Goal: Task Accomplishment & Management: Complete application form

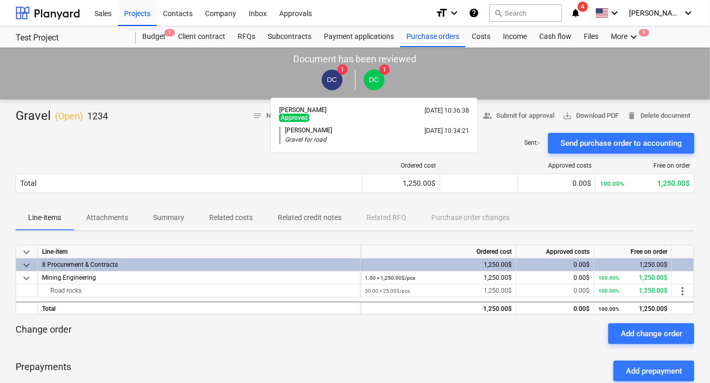
click at [379, 74] on span "DC" at bounding box center [374, 80] width 21 height 21
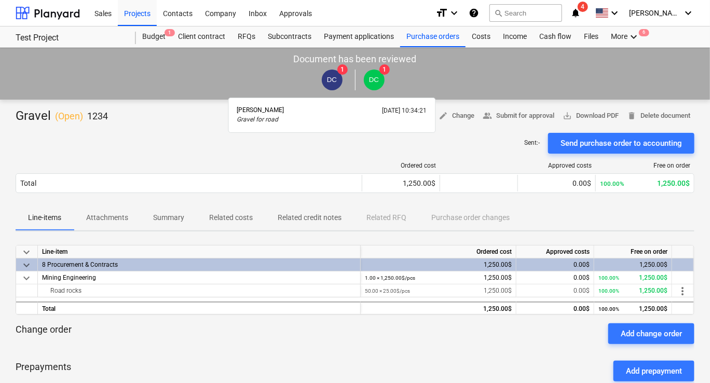
click at [332, 76] on span "DC" at bounding box center [332, 80] width 10 height 8
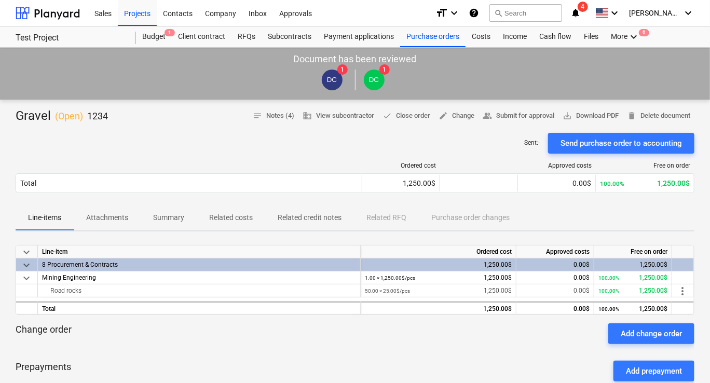
click at [189, 130] on div at bounding box center [355, 128] width 678 height 8
click at [153, 40] on div "Budget 1" at bounding box center [154, 36] width 36 height 21
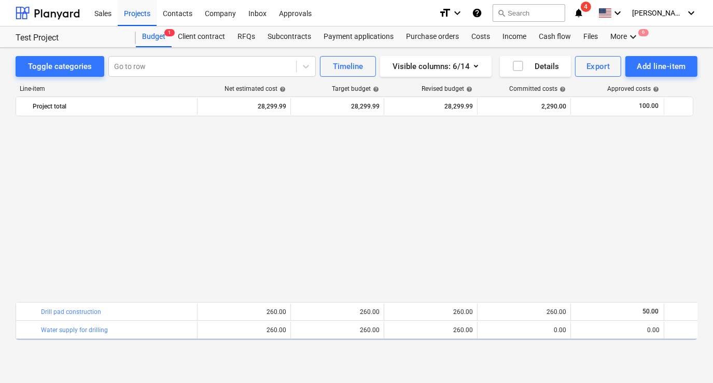
scroll to position [216, 0]
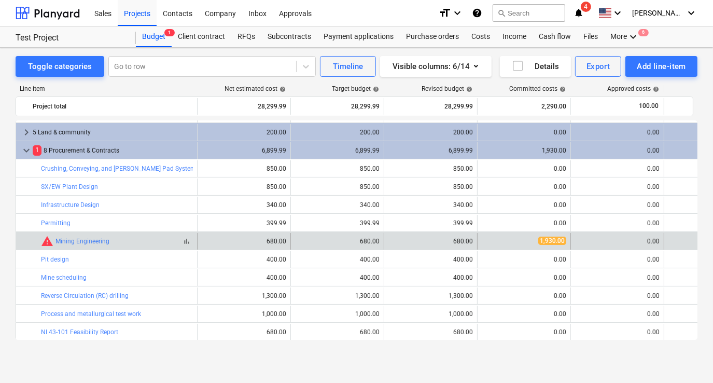
click at [148, 240] on div "bar_chart warning Mining Engineering" at bounding box center [117, 241] width 152 height 12
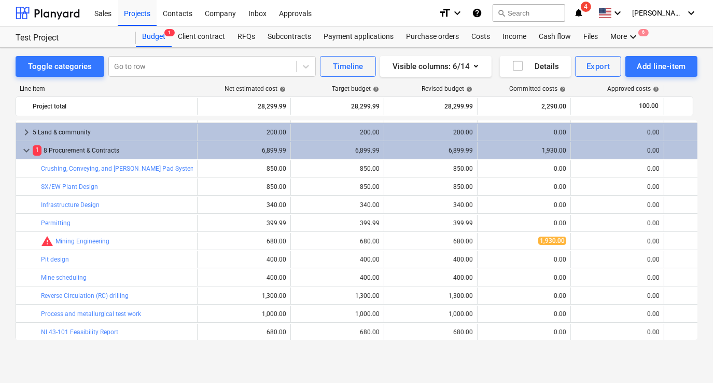
click at [551, 362] on div "Toggle categories Go to row Timeline Visible columns : 6/14 Details Export Add …" at bounding box center [356, 215] width 713 height 335
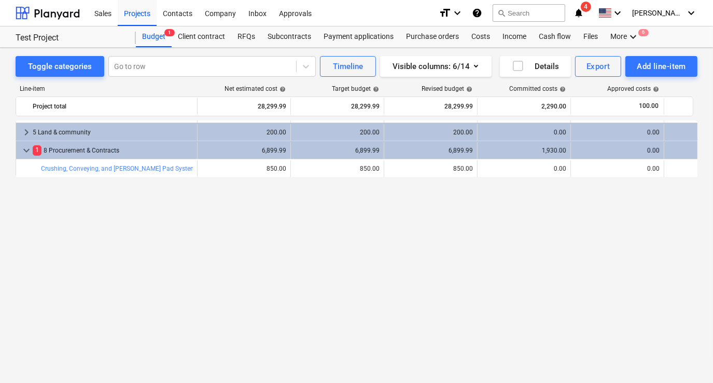
scroll to position [0, 0]
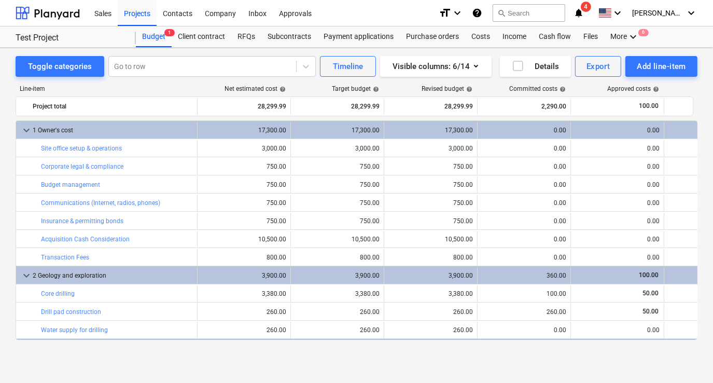
click at [369, 366] on div "Toggle categories Go to row Timeline Visible columns : 6/14 Details Export Add …" at bounding box center [356, 215] width 713 height 335
click at [145, 33] on div "Budget 1" at bounding box center [154, 36] width 36 height 21
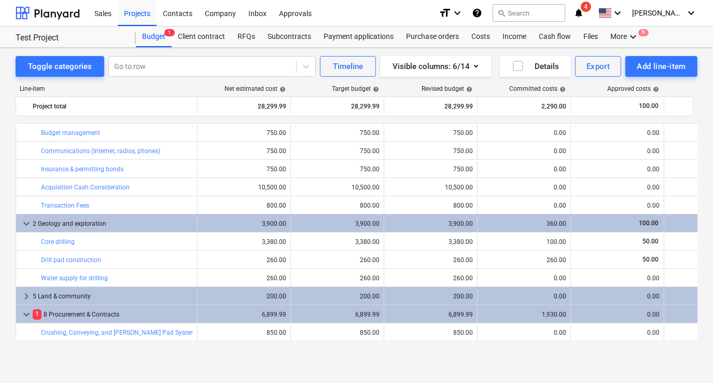
scroll to position [156, 0]
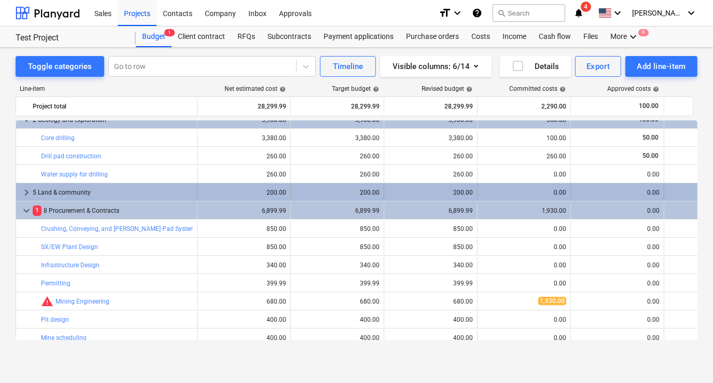
click at [26, 192] on span "keyboard_arrow_right" at bounding box center [26, 192] width 12 height 12
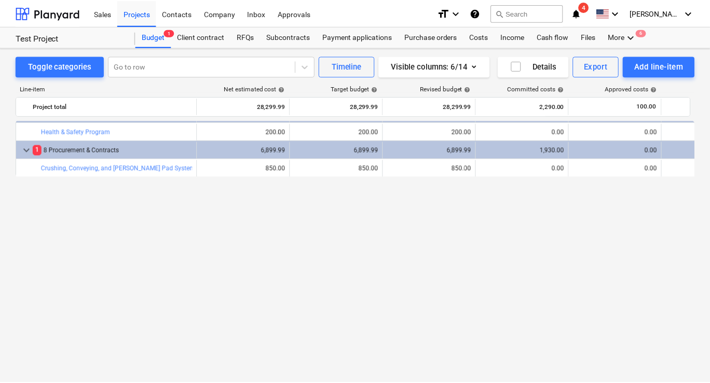
scroll to position [0, 0]
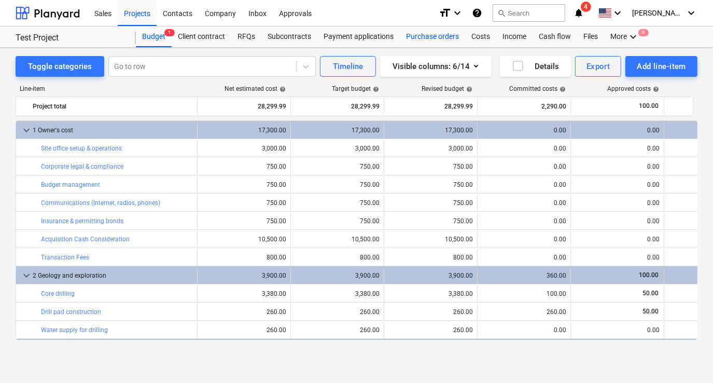
click at [455, 38] on div "Purchase orders" at bounding box center [432, 36] width 65 height 21
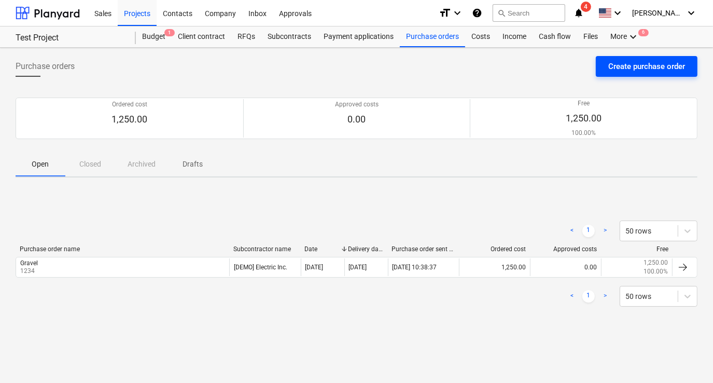
click at [606, 67] on button "Create purchase order" at bounding box center [647, 66] width 102 height 21
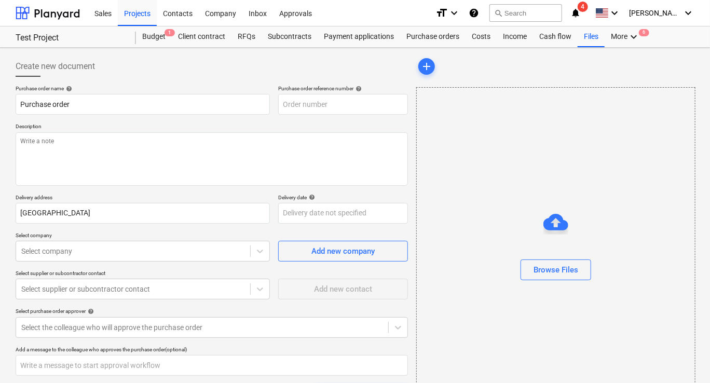
type textarea "x"
type input "9999-PO-002"
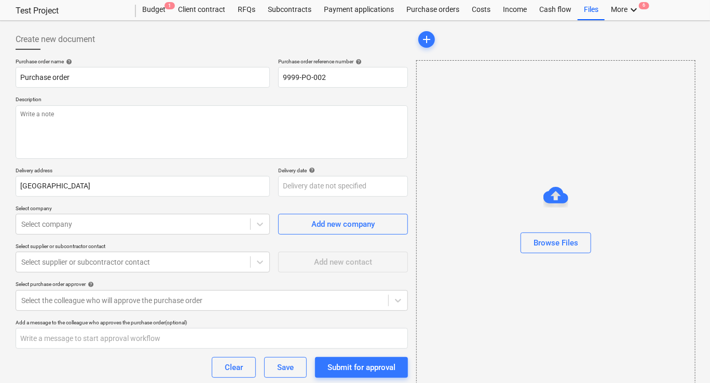
scroll to position [52, 0]
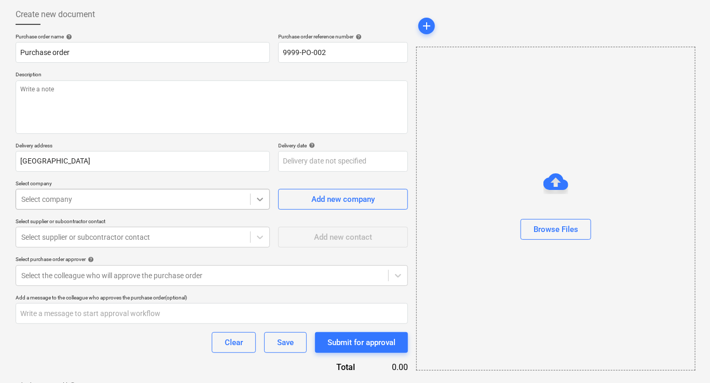
click at [255, 200] on icon at bounding box center [260, 199] width 10 height 10
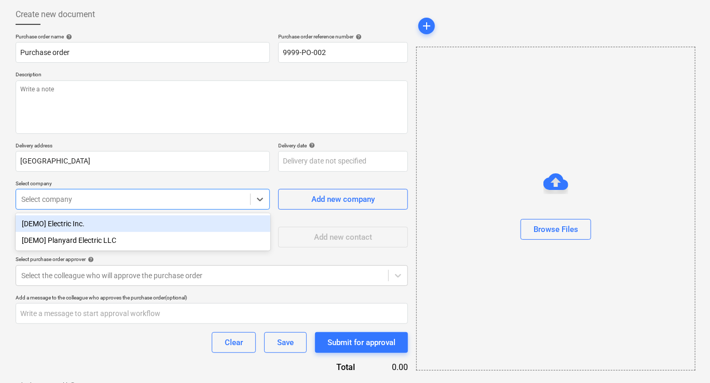
click at [217, 179] on div "Purchase order name help Purchase order Purchase order reference number help 99…" at bounding box center [212, 222] width 392 height 378
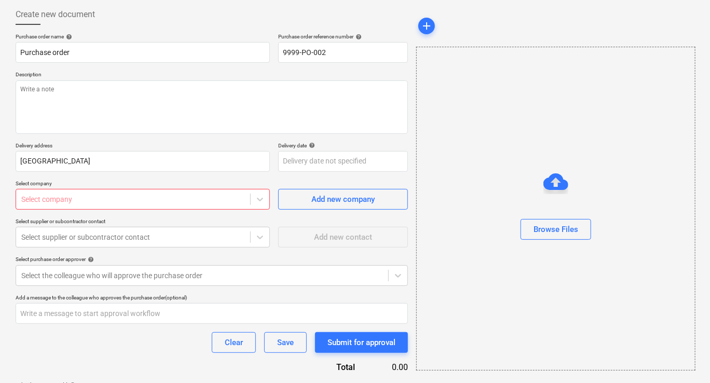
click at [272, 235] on div "Select supplier or subcontractor contact Select supplier or subcontractor conta…" at bounding box center [212, 233] width 392 height 30
click at [265, 237] on icon at bounding box center [260, 237] width 10 height 10
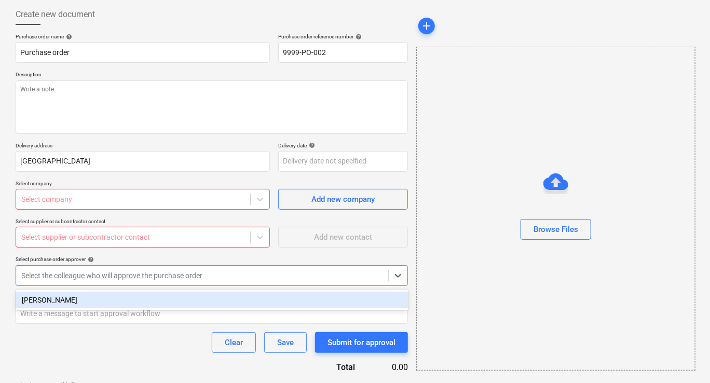
click at [297, 273] on div at bounding box center [202, 275] width 362 height 10
click at [124, 198] on div at bounding box center [133, 199] width 224 height 10
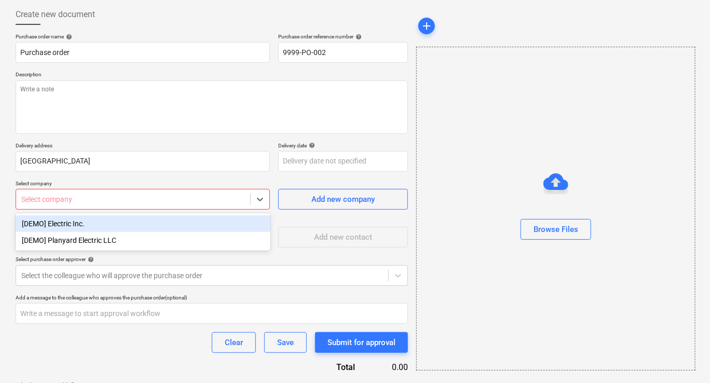
click at [103, 229] on div "[DEMO] Electric Inc." at bounding box center [143, 223] width 255 height 17
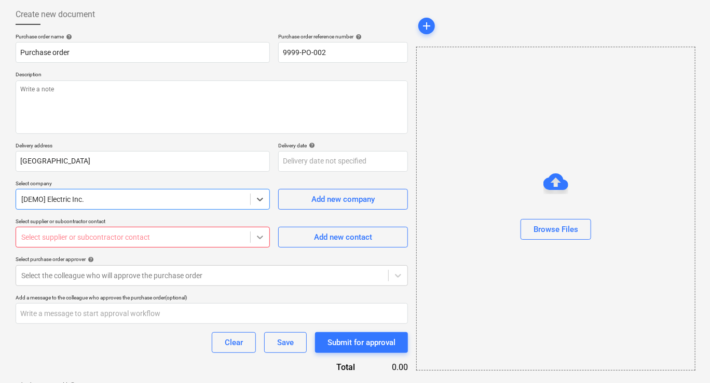
click at [256, 240] on icon at bounding box center [260, 237] width 10 height 10
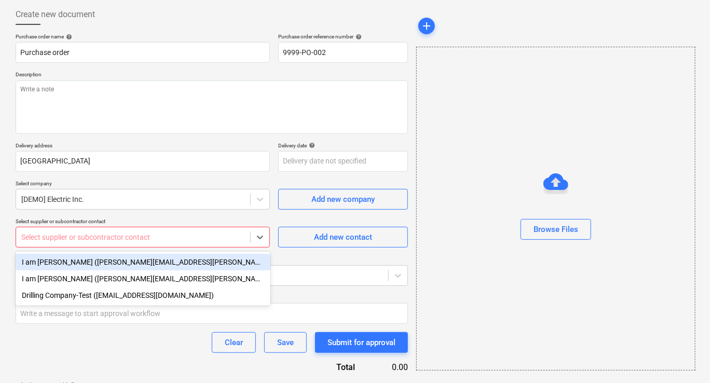
click at [118, 261] on div "I am [PERSON_NAME] ([PERSON_NAME][EMAIL_ADDRESS][PERSON_NAME][DOMAIN_NAME])" at bounding box center [143, 262] width 255 height 17
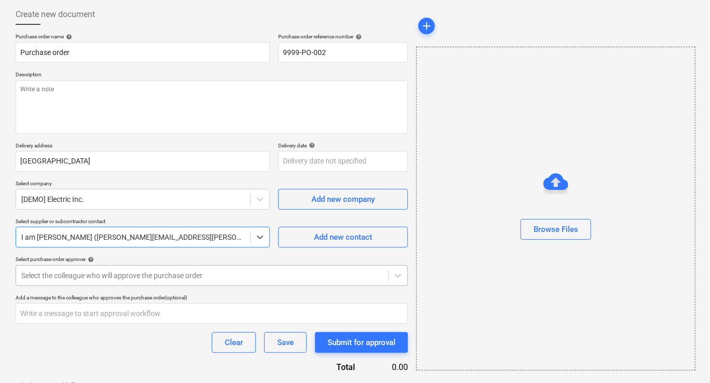
click at [107, 272] on div at bounding box center [202, 275] width 362 height 10
click at [391, 273] on div at bounding box center [397, 275] width 19 height 19
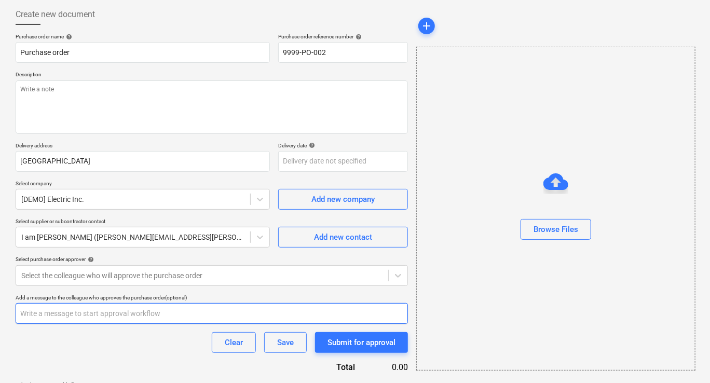
click at [148, 312] on input "text" at bounding box center [212, 313] width 392 height 21
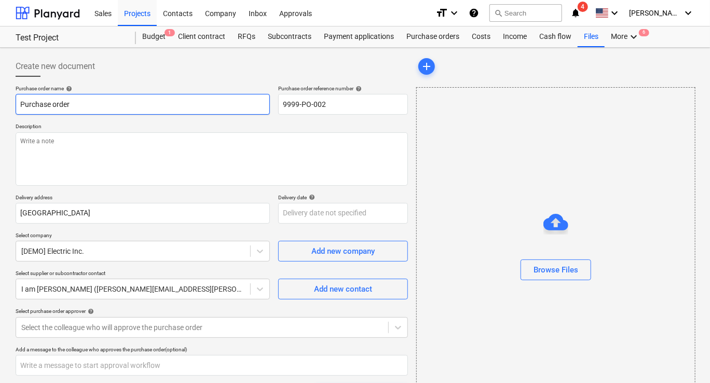
click at [179, 106] on input "Purchase order" at bounding box center [143, 104] width 254 height 21
type textarea "x"
type input "N"
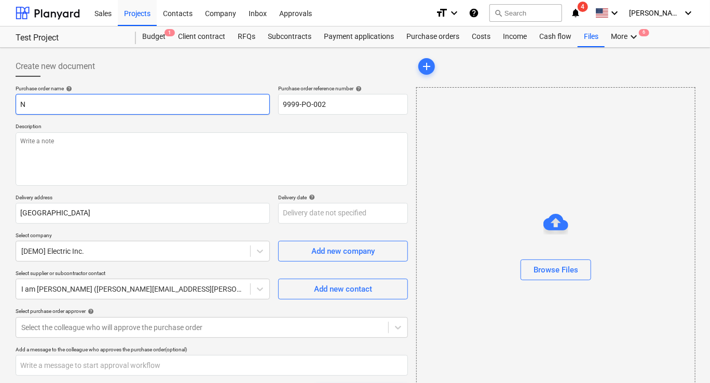
type textarea "x"
type input "Ne"
type textarea "x"
type input "New"
type textarea "x"
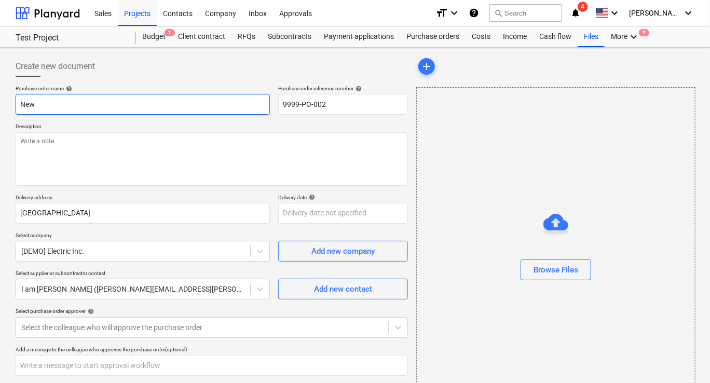
type input "New"
type textarea "x"
type input "New P"
type textarea "x"
type input "New PO"
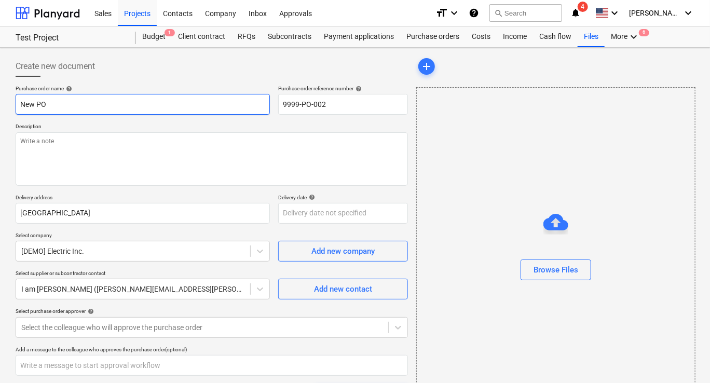
type textarea "x"
type input "New PO ("
type textarea "x"
type input "New PO (t"
type textarea "x"
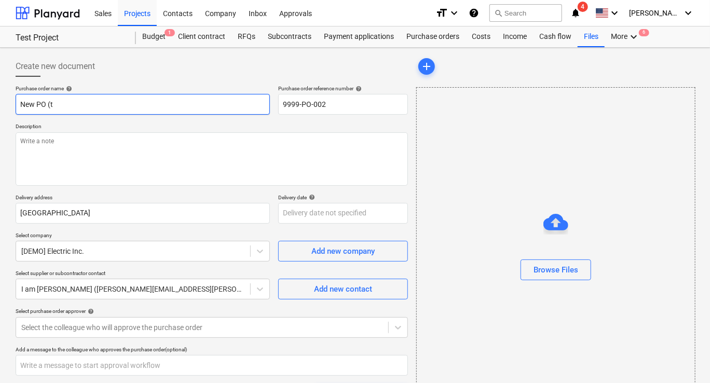
type input "New PO (te"
type textarea "x"
type input "New PO (tes"
type textarea "x"
type input "New PO (test"
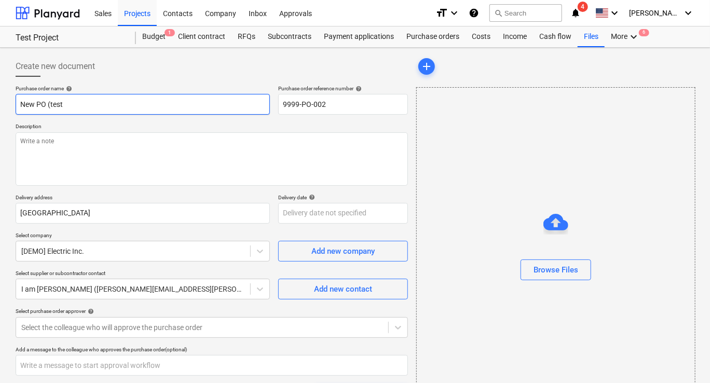
type textarea "x"
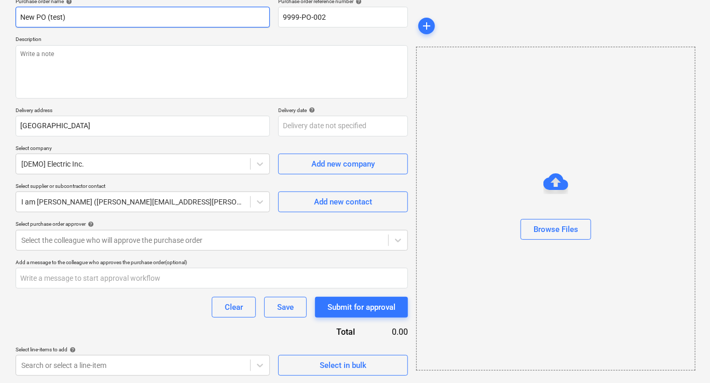
scroll to position [88, 0]
type input "New PO (test)"
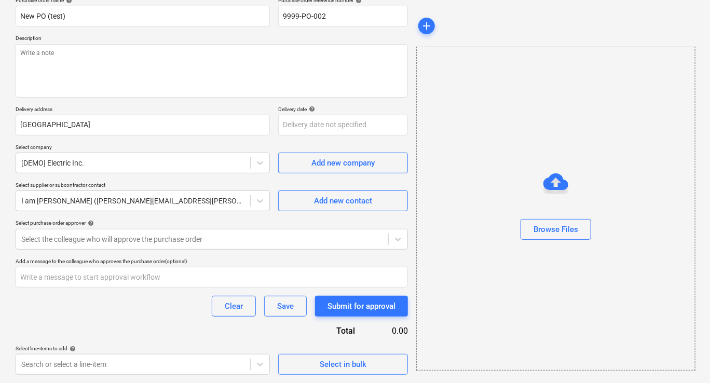
click at [277, 370] on div "Select line-items to add help Search or select a line-item Select in bulk" at bounding box center [212, 360] width 392 height 30
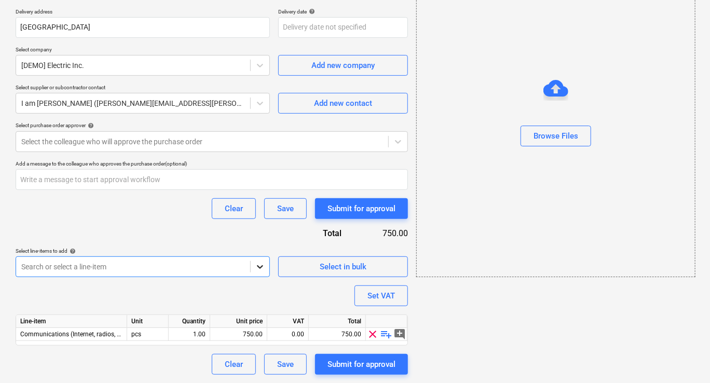
click at [252, 197] on body "Sales Projects Contacts Company Inbox Approvals format_size keyboard_arrow_down…" at bounding box center [355, 5] width 710 height 383
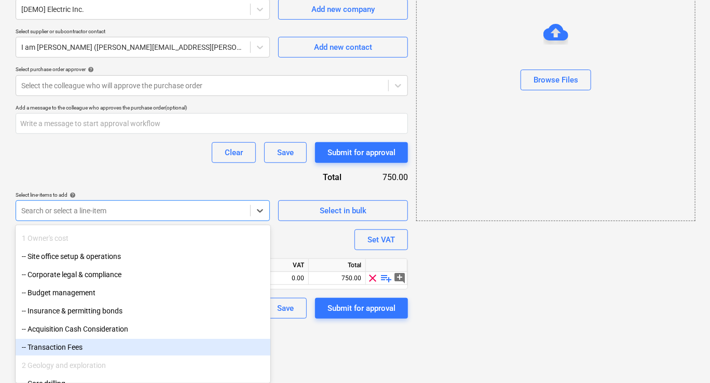
scroll to position [29, 0]
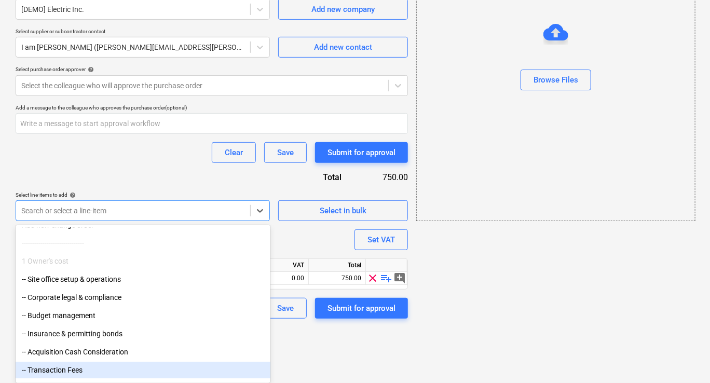
drag, startPoint x: 252, startPoint y: 269, endPoint x: 77, endPoint y: 290, distance: 176.1
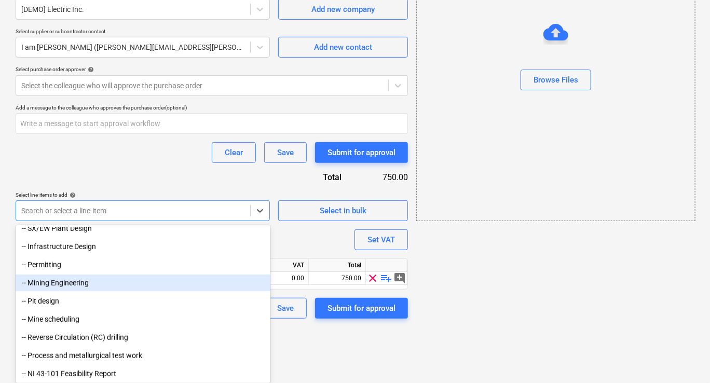
scroll to position [335, 0]
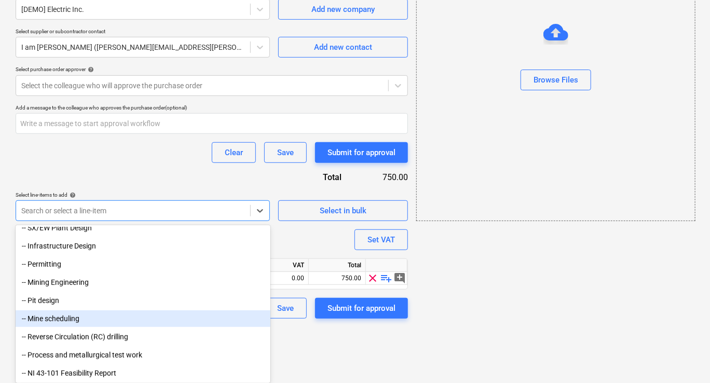
click at [82, 313] on div "-- Mine scheduling" at bounding box center [143, 318] width 255 height 17
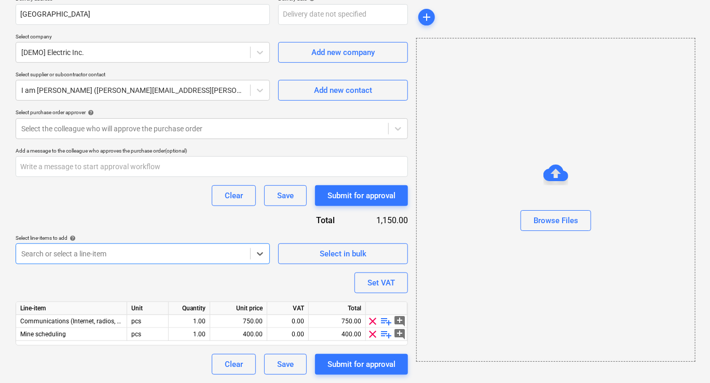
scroll to position [198, 0]
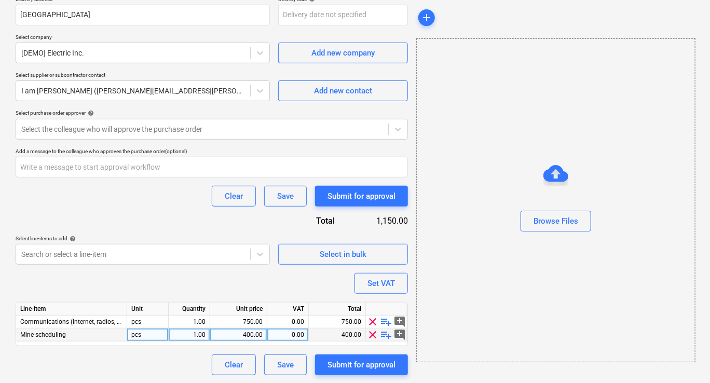
click at [372, 330] on span "clear" at bounding box center [373, 334] width 12 height 12
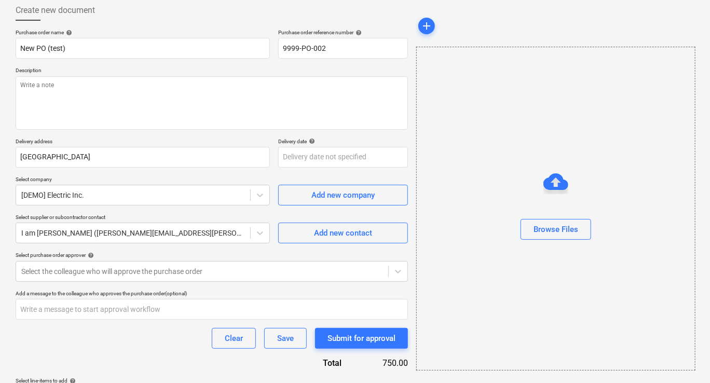
scroll to position [0, 0]
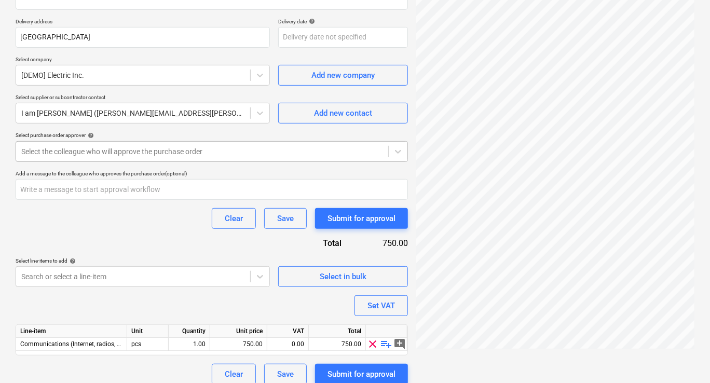
scroll to position [186, 0]
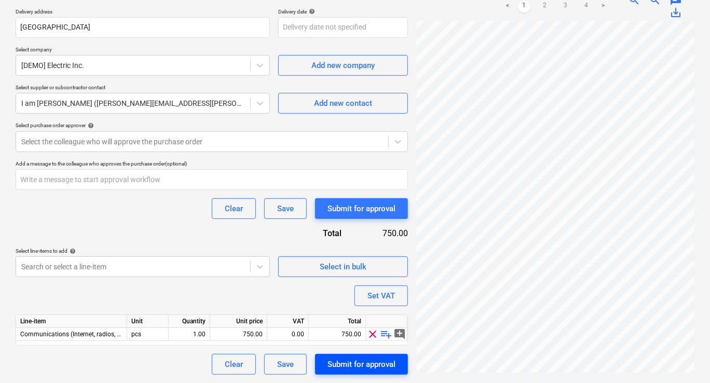
click at [362, 361] on div "Submit for approval" at bounding box center [361, 363] width 68 height 13
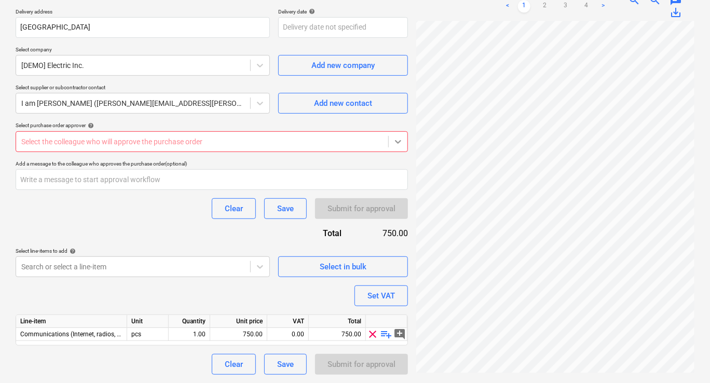
click at [404, 147] on div at bounding box center [397, 141] width 19 height 19
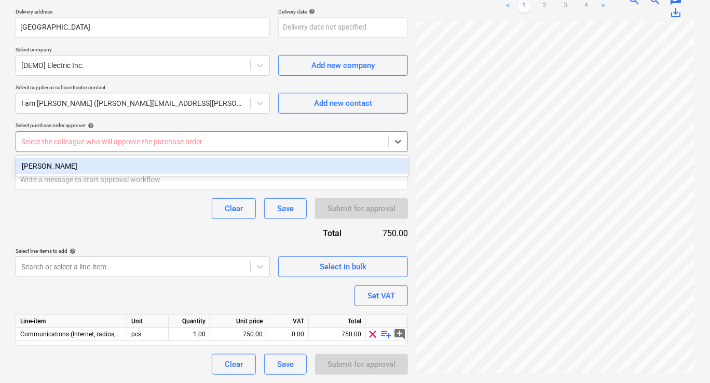
click at [39, 164] on div "[PERSON_NAME]" at bounding box center [212, 166] width 393 height 17
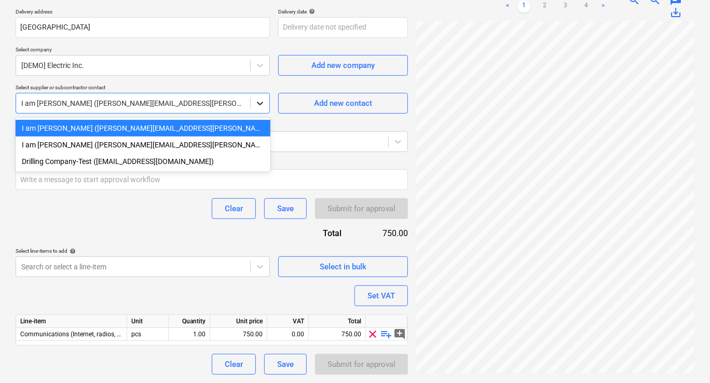
click at [262, 106] on icon at bounding box center [260, 103] width 10 height 10
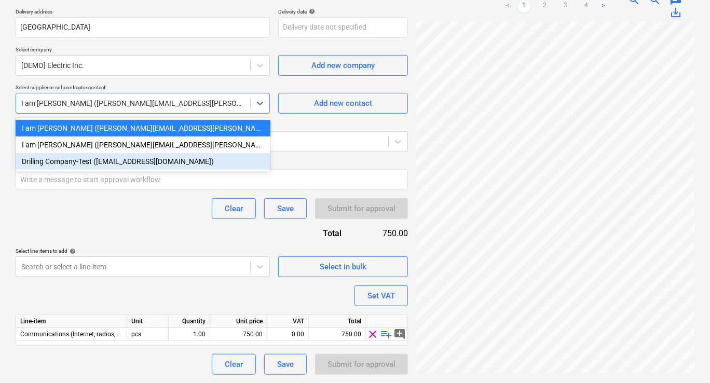
click at [93, 159] on div "Drilling Company-Test ([EMAIL_ADDRESS][DOMAIN_NAME])" at bounding box center [143, 161] width 255 height 17
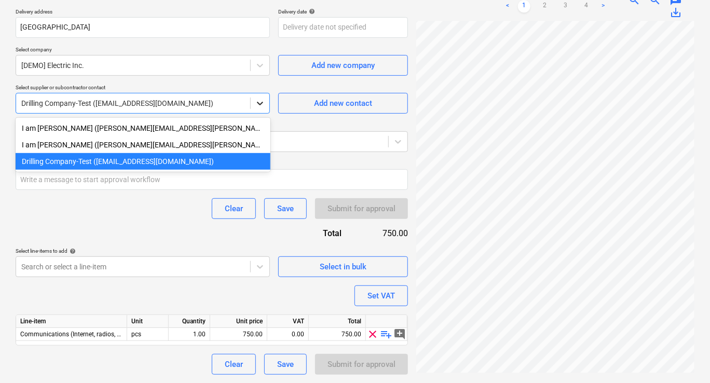
click at [256, 104] on icon at bounding box center [260, 103] width 10 height 10
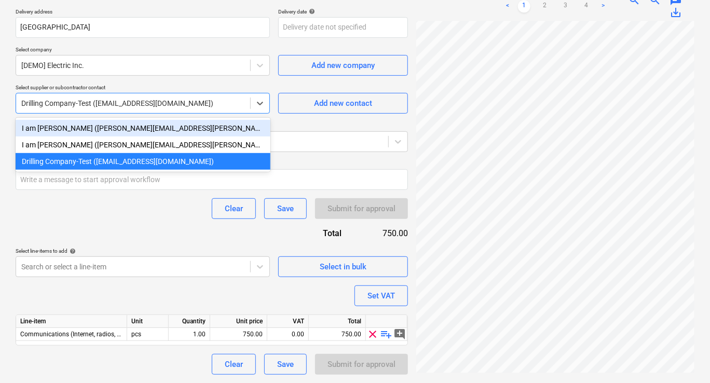
click at [103, 130] on div "I am [PERSON_NAME] ([PERSON_NAME][EMAIL_ADDRESS][PERSON_NAME][DOMAIN_NAME])" at bounding box center [143, 128] width 255 height 17
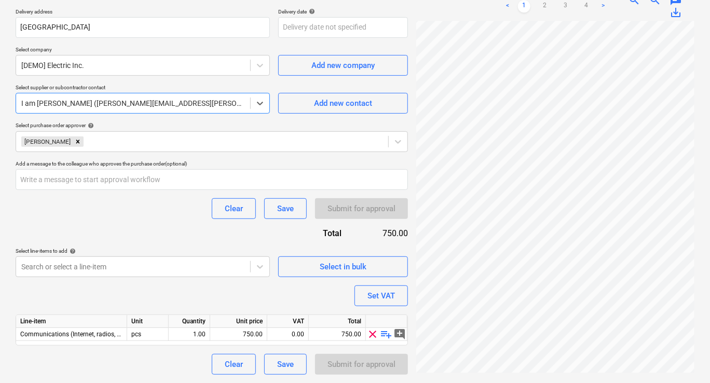
click at [181, 224] on div "Purchase order name help New PO (test) Purchase order reference number help 999…" at bounding box center [212, 136] width 392 height 475
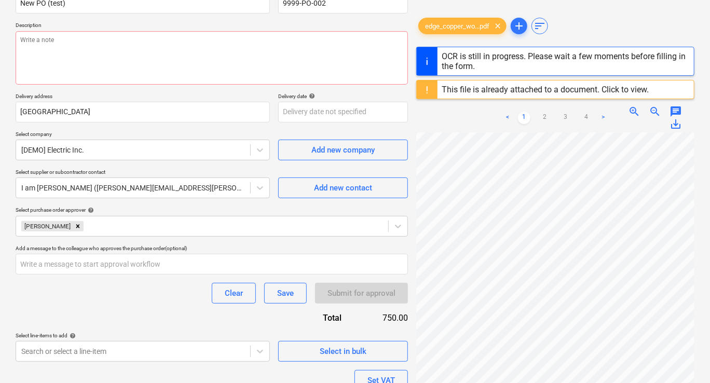
scroll to position [30, 0]
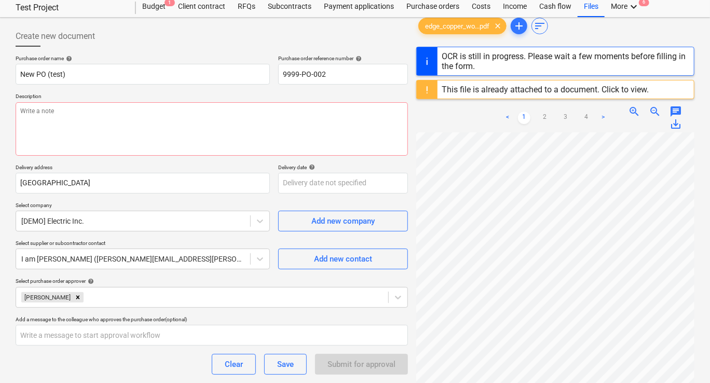
type textarea "x"
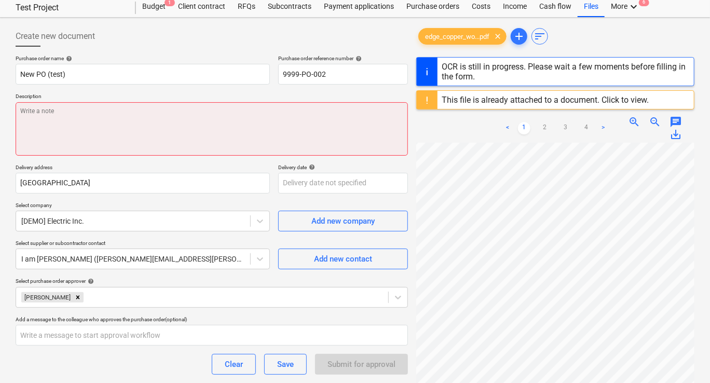
click at [154, 133] on textarea at bounding box center [212, 128] width 392 height 53
type textarea "P"
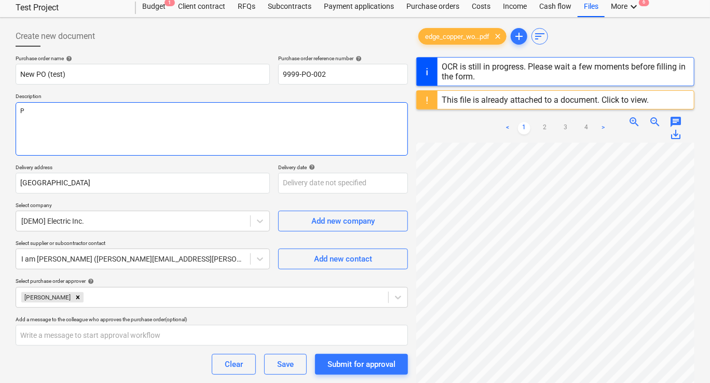
type textarea "x"
type textarea "Pl"
type textarea "x"
type textarea "Ple"
type textarea "x"
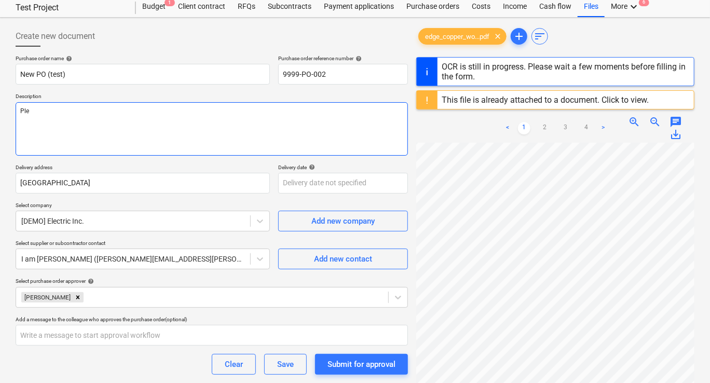
type textarea "Plea"
type textarea "x"
type textarea "Pleas"
type textarea "x"
type textarea "Please"
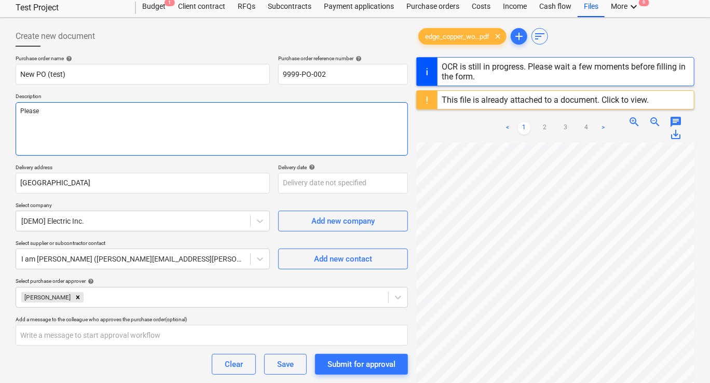
type textarea "x"
type textarea "Please"
type textarea "x"
type textarea "Please A"
type textarea "x"
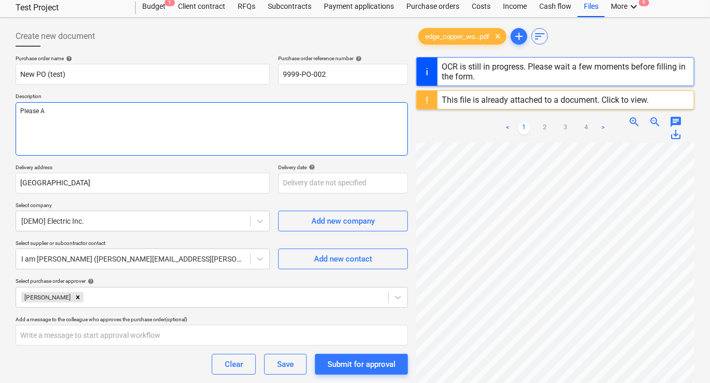
type textarea "Please Ap"
type textarea "x"
type textarea "Please App"
type textarea "x"
type textarea "Please Appr"
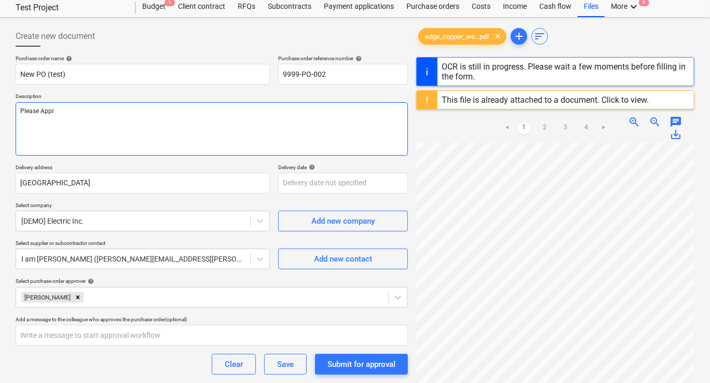
type textarea "x"
type textarea "Please Appro"
type textarea "x"
type textarea "Please Approe"
type textarea "x"
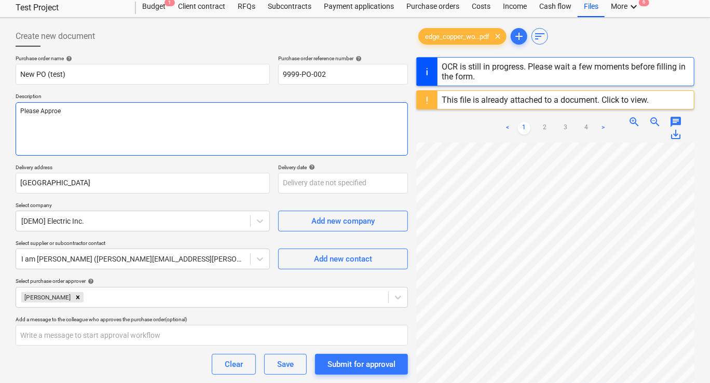
type textarea "Please Appro"
type textarea "x"
type textarea "Please Approv"
type textarea "x"
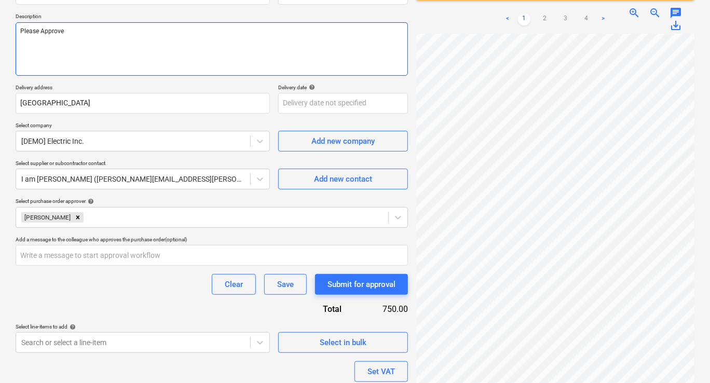
scroll to position [186, 0]
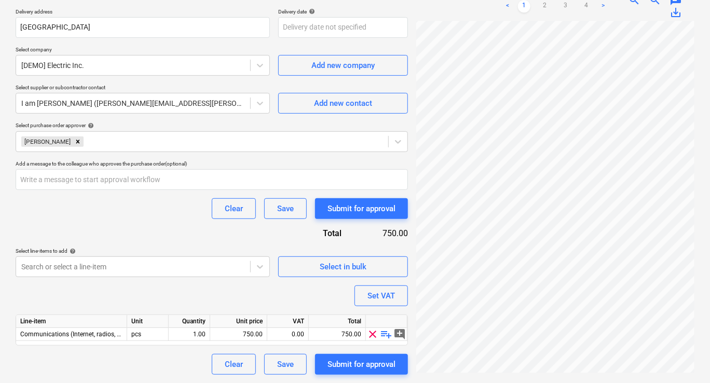
type textarea "Please Approve"
click at [101, 352] on div "Purchase order name help New PO (test) Purchase order reference number help 999…" at bounding box center [212, 136] width 392 height 475
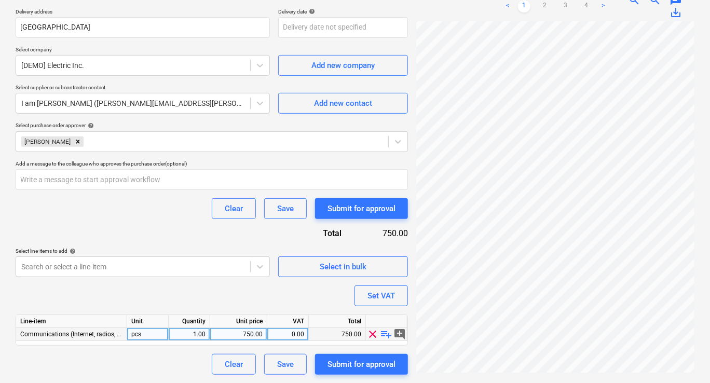
click at [88, 337] on span "Communications (Internet, radios, phones)" at bounding box center [79, 333] width 119 height 7
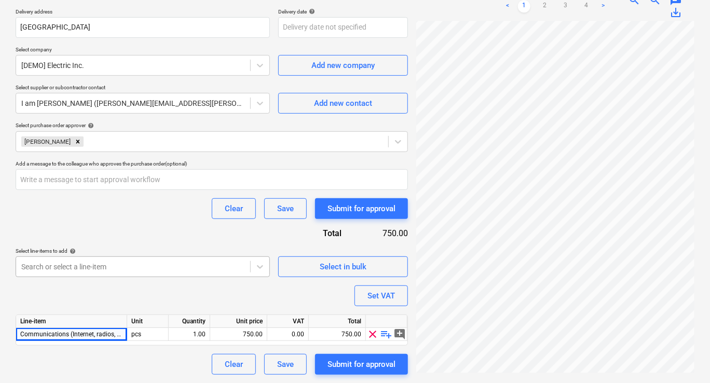
scroll to position [242, 0]
click at [185, 197] on body "Sales Projects Contacts Company Inbox Approvals format_size keyboard_arrow_down…" at bounding box center [355, 5] width 710 height 383
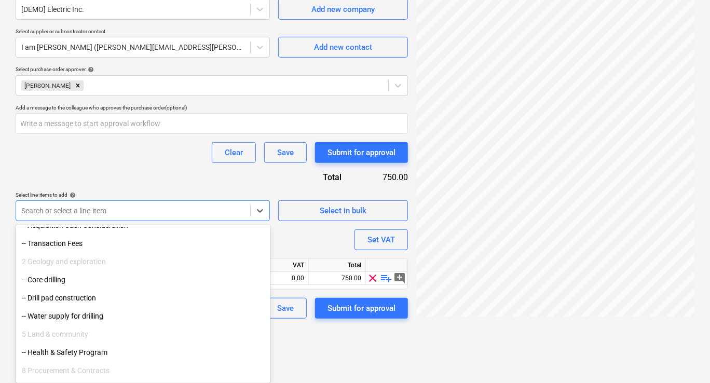
scroll to position [207, 0]
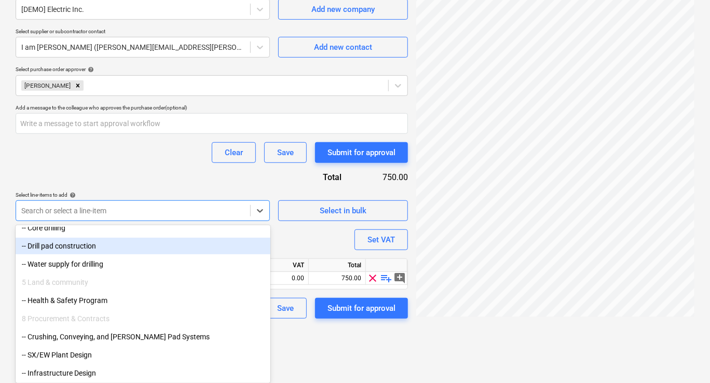
click at [128, 250] on div "-- Drill pad construction" at bounding box center [143, 246] width 255 height 17
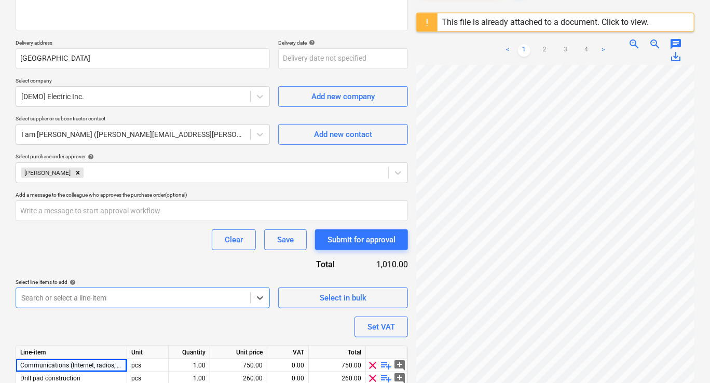
scroll to position [0, 0]
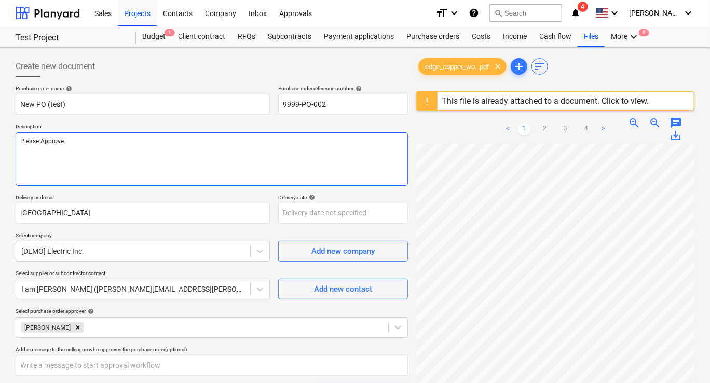
click at [248, 176] on textarea "Please Approve" at bounding box center [212, 158] width 392 height 53
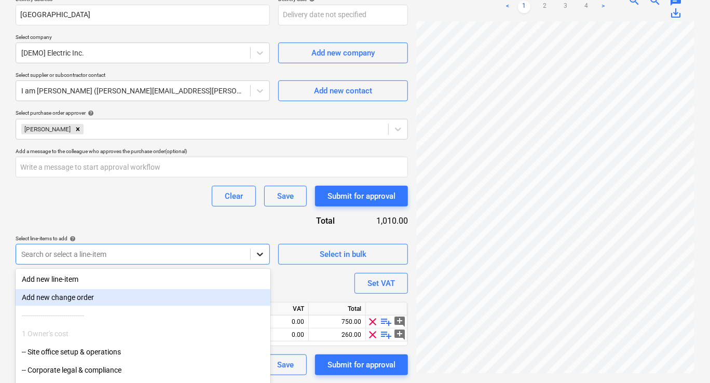
scroll to position [242, 0]
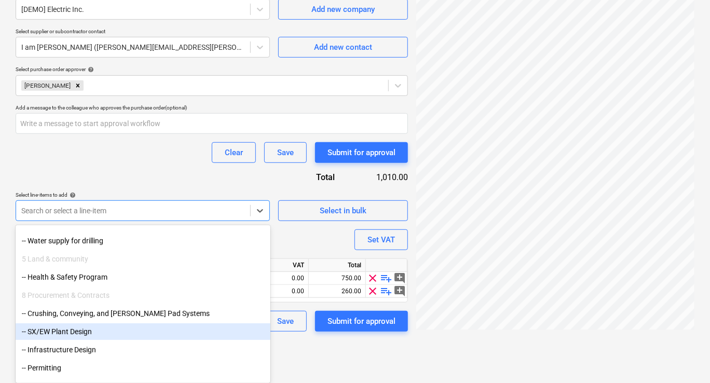
scroll to position [316, 0]
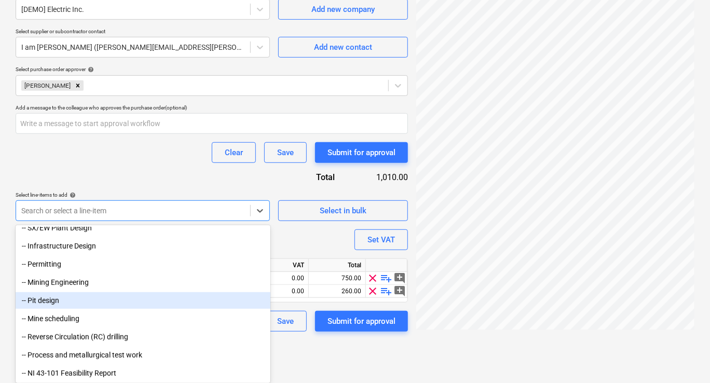
click at [63, 306] on div "-- Pit design" at bounding box center [143, 300] width 255 height 17
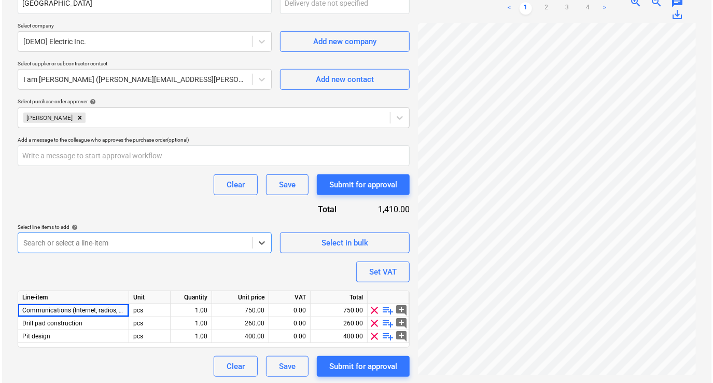
scroll to position [212, 0]
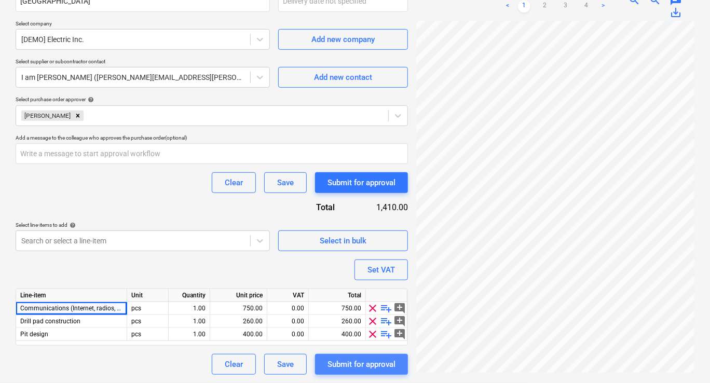
click at [329, 362] on div "Submit for approval" at bounding box center [361, 363] width 68 height 13
type textarea "x"
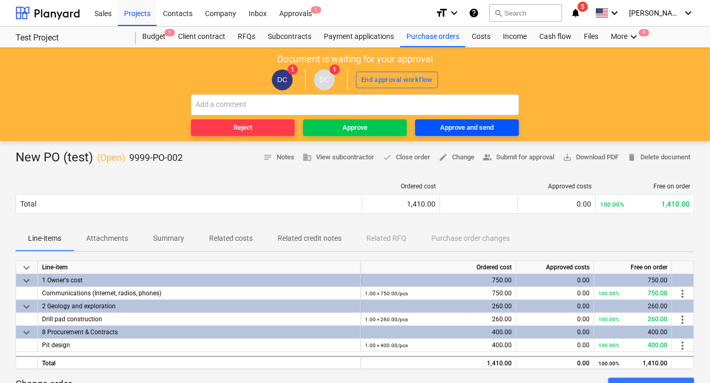
click at [471, 132] on div "Approve and send" at bounding box center [466, 128] width 53 height 12
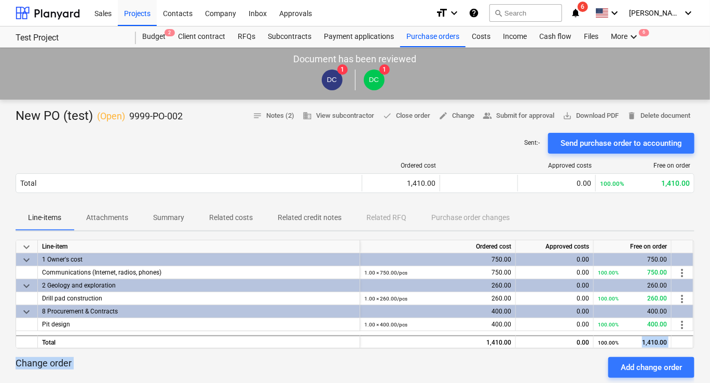
drag, startPoint x: 641, startPoint y: 342, endPoint x: 658, endPoint y: 342, distance: 17.1
click at [590, 148] on div "Send purchase order to accounting" at bounding box center [620, 142] width 121 height 13
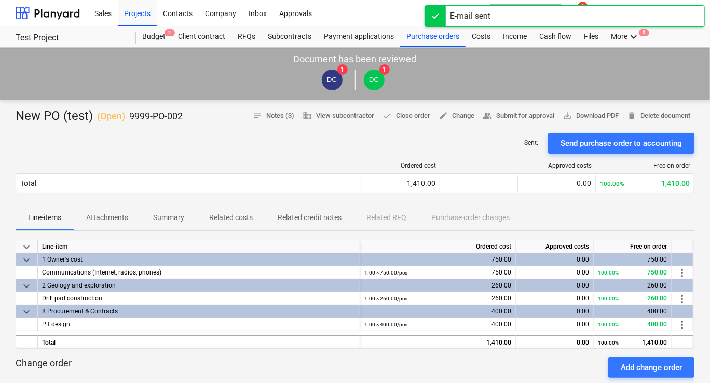
click at [362, 149] on div "Sent : - Send purchase order to accounting" at bounding box center [355, 143] width 678 height 21
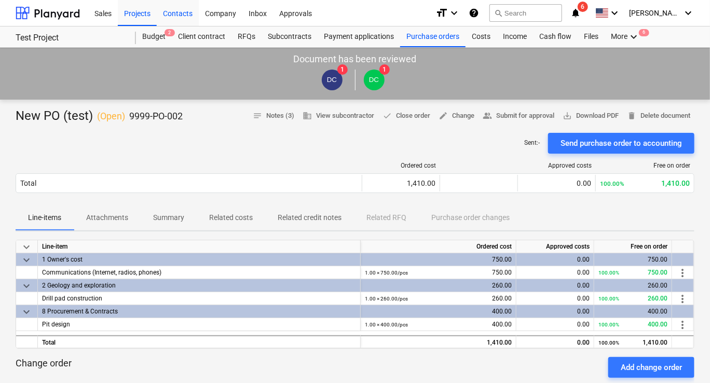
click at [175, 15] on div "Contacts" at bounding box center [178, 12] width 42 height 26
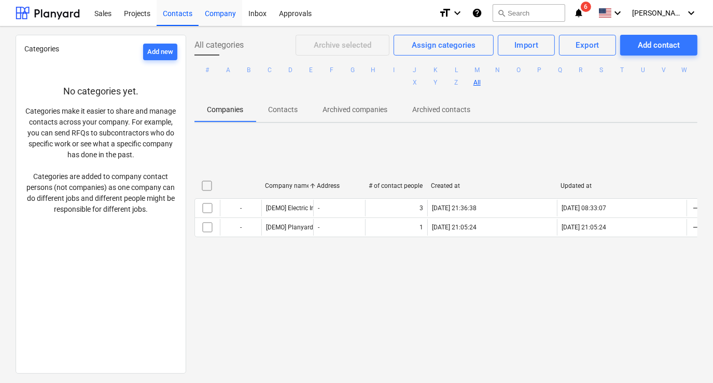
click at [216, 19] on div "Company" at bounding box center [221, 12] width 44 height 26
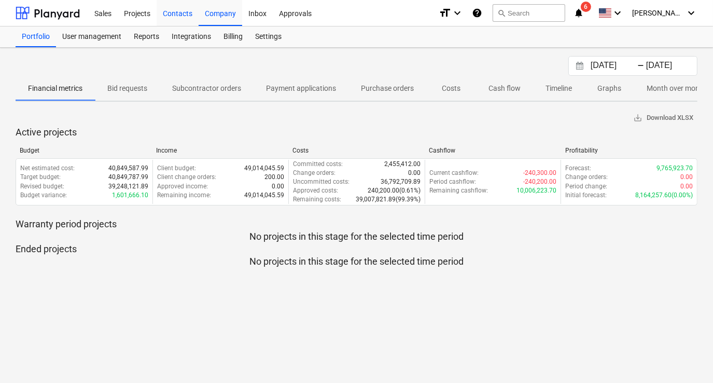
click at [188, 17] on div "Contacts" at bounding box center [178, 12] width 42 height 26
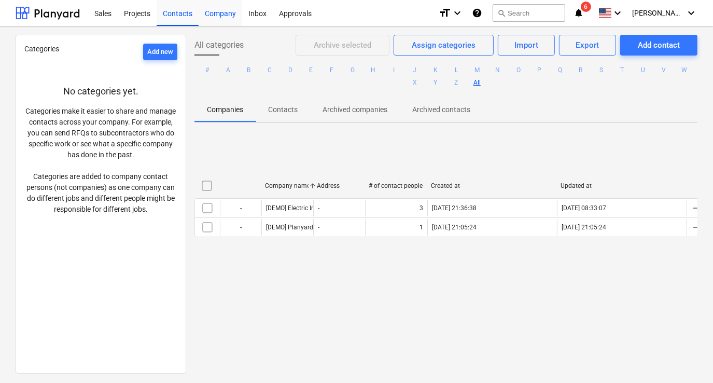
click at [220, 15] on div "Company" at bounding box center [221, 12] width 44 height 26
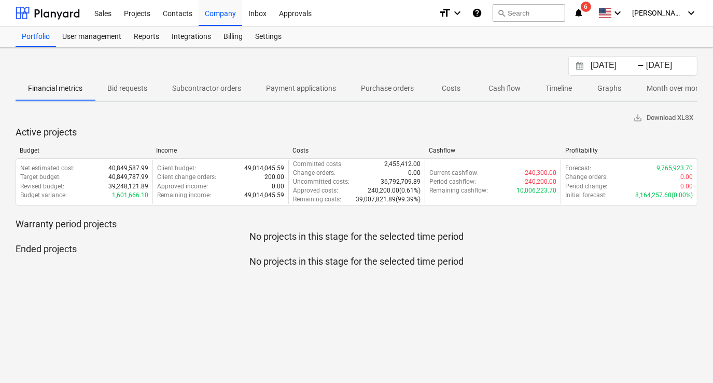
click at [195, 267] on p "No projects in this stage for the selected time period" at bounding box center [357, 261] width 682 height 12
click at [129, 17] on div "Projects" at bounding box center [137, 12] width 39 height 26
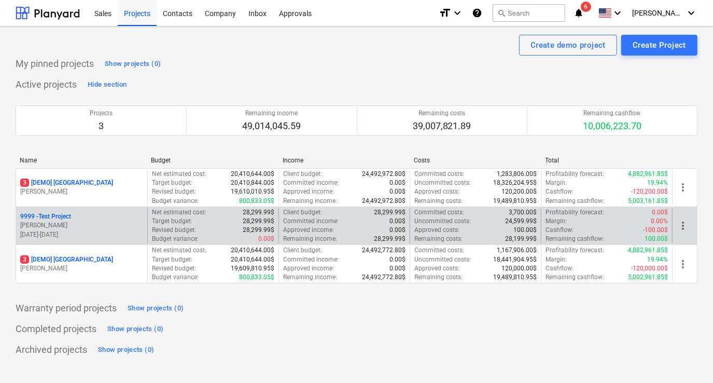
click at [118, 217] on div "9999 - Test Project" at bounding box center [81, 216] width 123 height 9
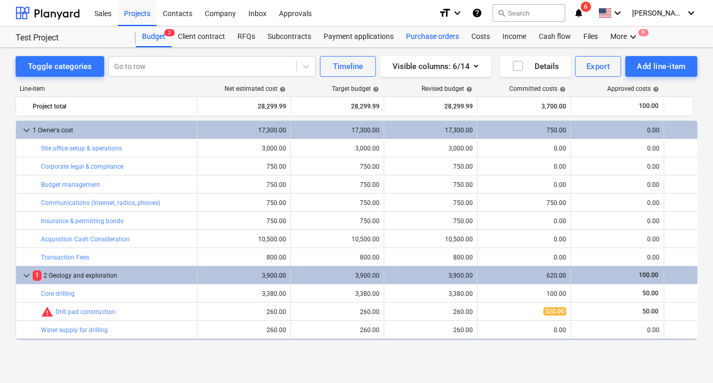
click at [439, 40] on div "Purchase orders" at bounding box center [432, 36] width 65 height 21
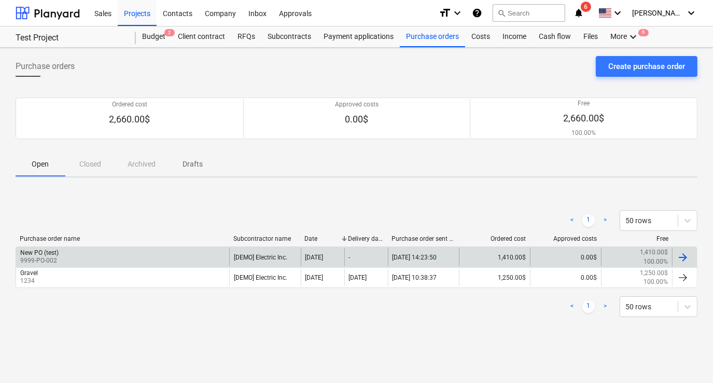
click at [161, 260] on div "New PO (test) 9999-PO-002" at bounding box center [122, 257] width 213 height 18
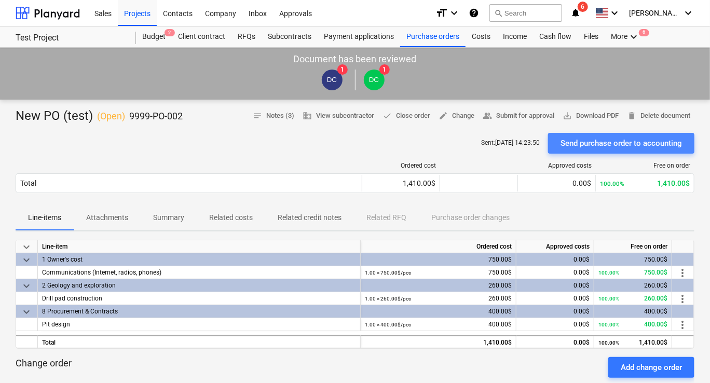
click at [628, 143] on div "Send purchase order to accounting" at bounding box center [620, 142] width 121 height 13
